Goal: Navigation & Orientation: Understand site structure

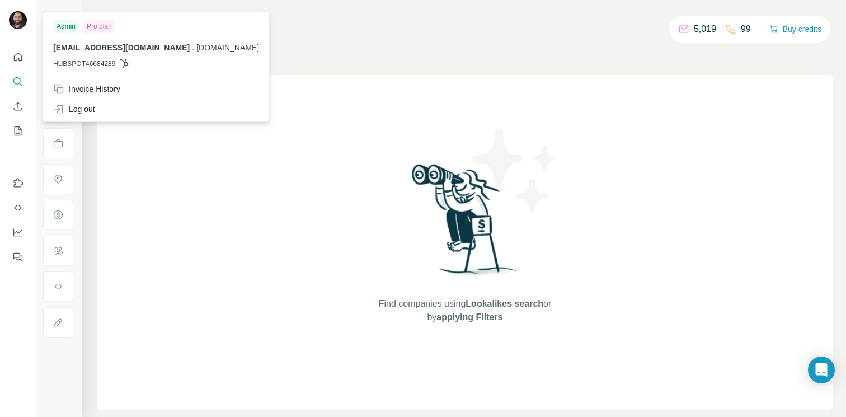
click at [22, 22] on img at bounding box center [18, 20] width 18 height 18
click at [328, 46] on div "Companies People" at bounding box center [464, 47] width 735 height 23
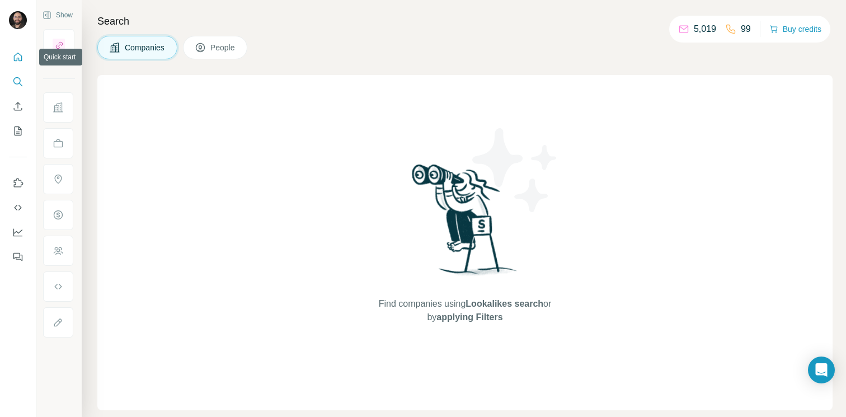
click at [21, 52] on icon "Quick start" at bounding box center [17, 56] width 11 height 11
